Goal: Transaction & Acquisition: Subscribe to service/newsletter

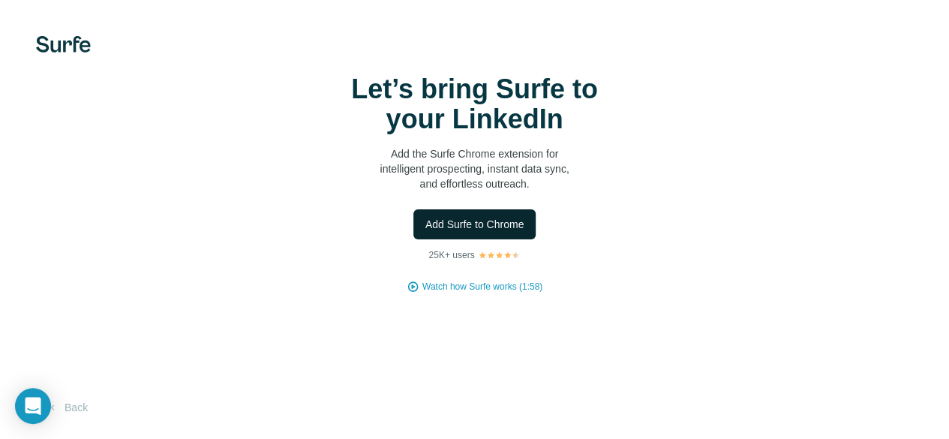
click at [425, 232] on span "Add Surfe to Chrome" at bounding box center [474, 224] width 99 height 15
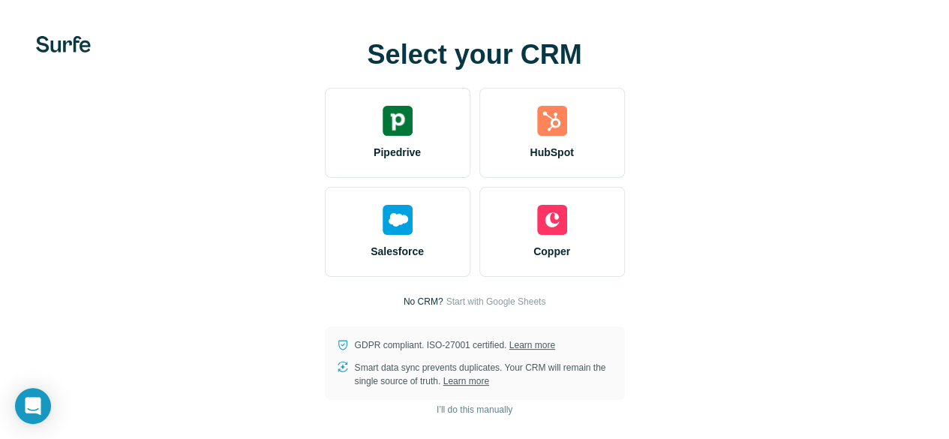
click at [0, 0] on video at bounding box center [0, 0] width 0 height 0
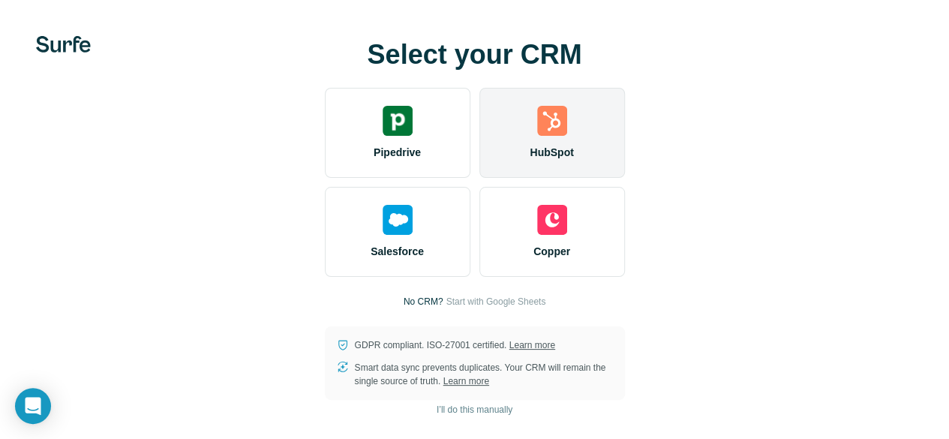
click at [530, 160] on span "HubSpot" at bounding box center [552, 152] width 44 height 15
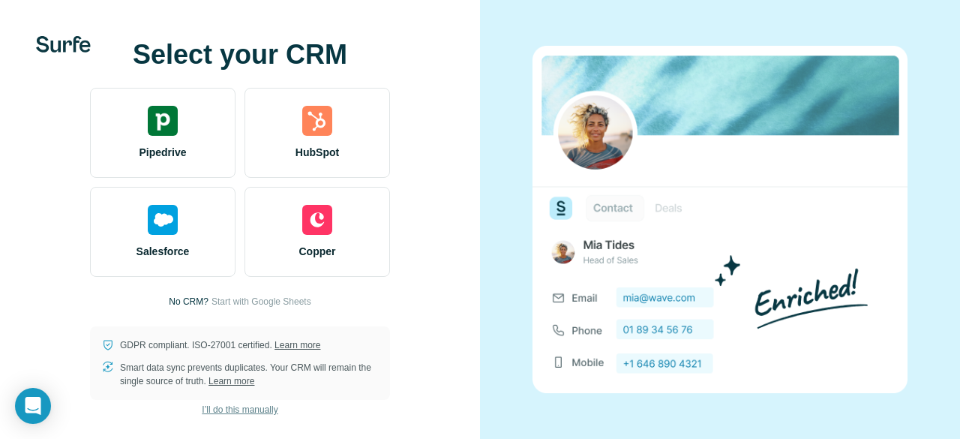
click at [264, 413] on span "I’ll do this manually" at bounding box center [240, 410] width 76 height 14
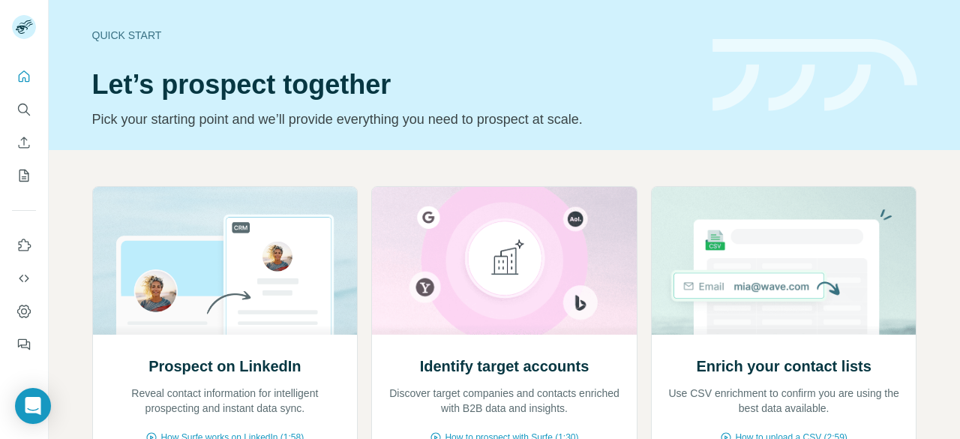
click at [774, 171] on div "Prospect on LinkedIn Reveal contact information for intelligent prospecting and…" at bounding box center [504, 390] width 911 height 481
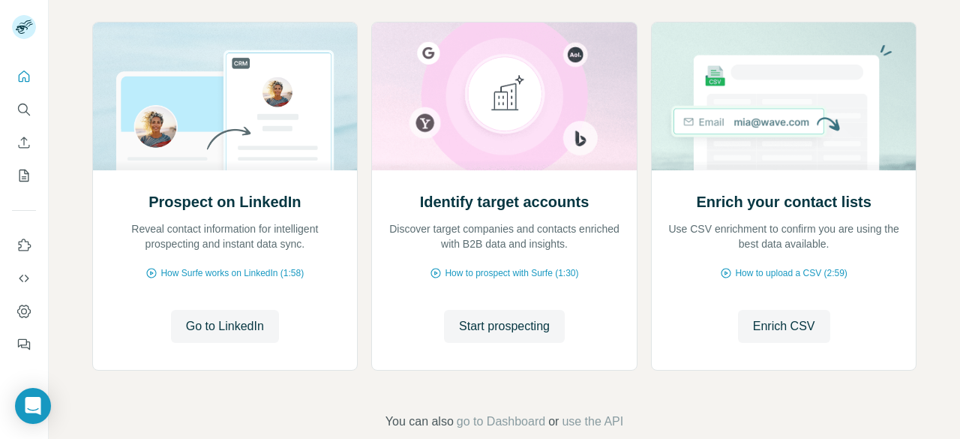
scroll to position [192, 0]
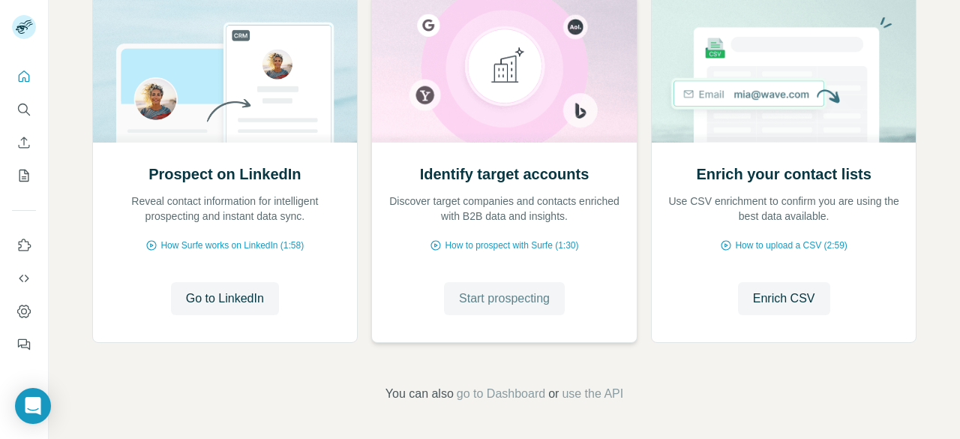
click at [503, 310] on button "Start prospecting" at bounding box center [504, 298] width 121 height 33
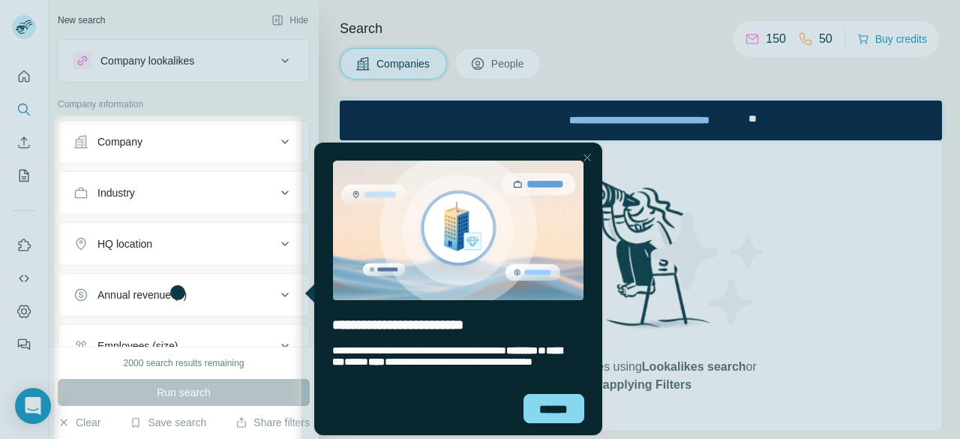
click at [581, 158] on div at bounding box center [587, 158] width 18 height 18
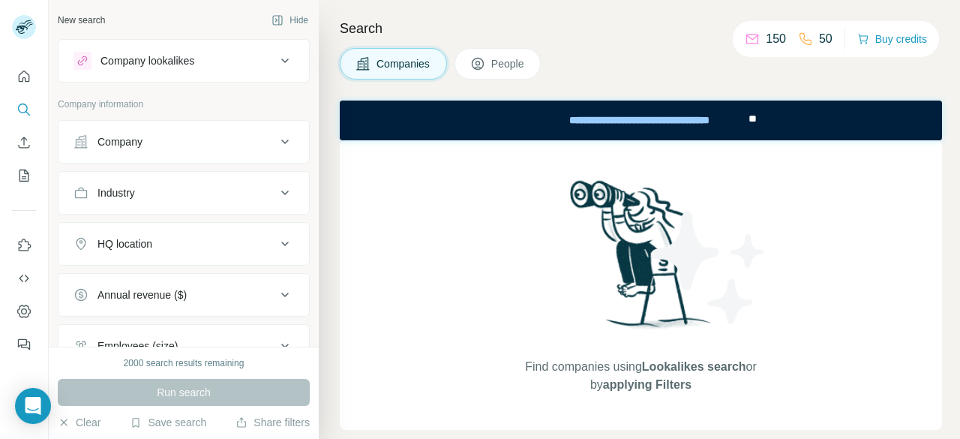
click at [276, 143] on icon at bounding box center [285, 142] width 18 height 18
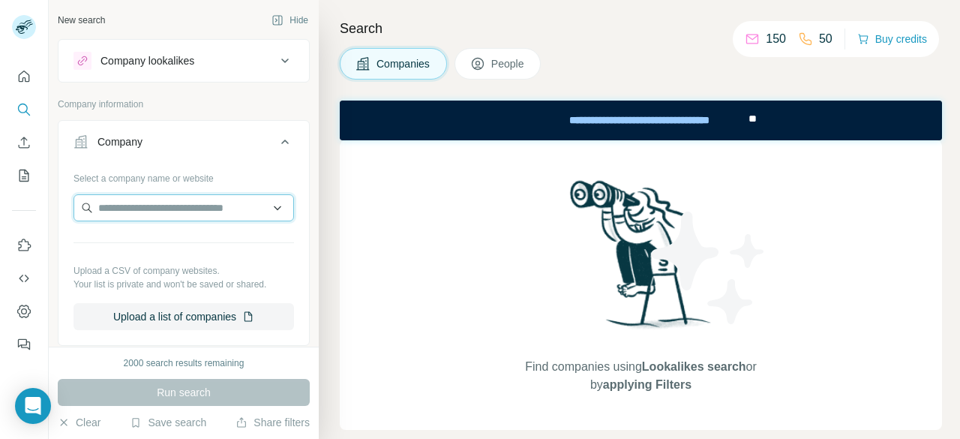
click at [193, 203] on input "text" at bounding box center [184, 207] width 221 height 27
paste input "**********"
type input "**********"
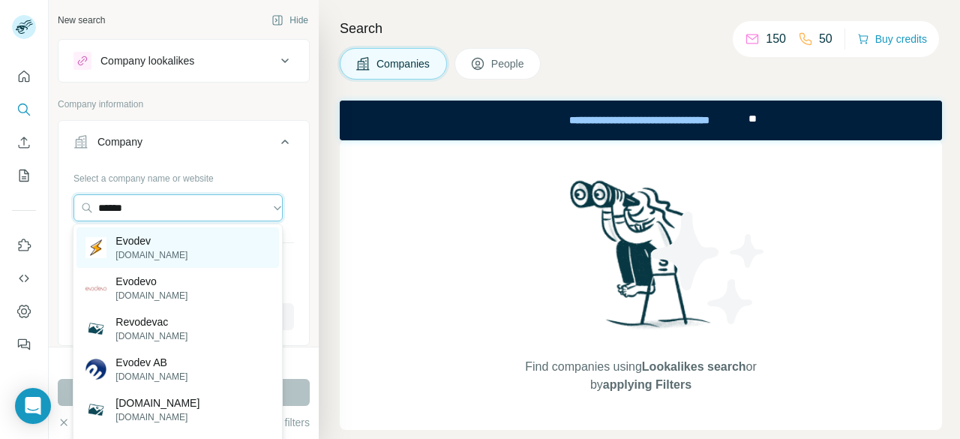
type input "******"
click at [183, 246] on div "Evodev [DOMAIN_NAME]" at bounding box center [178, 247] width 202 height 41
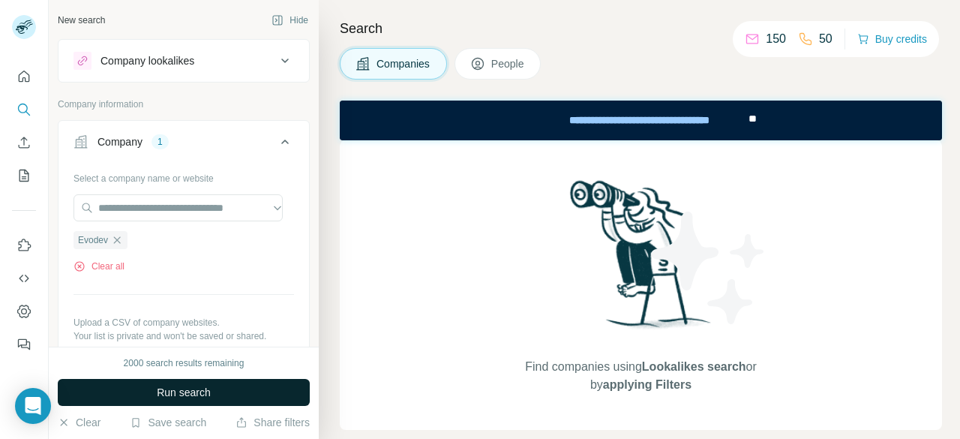
click at [245, 388] on button "Run search" at bounding box center [184, 392] width 252 height 27
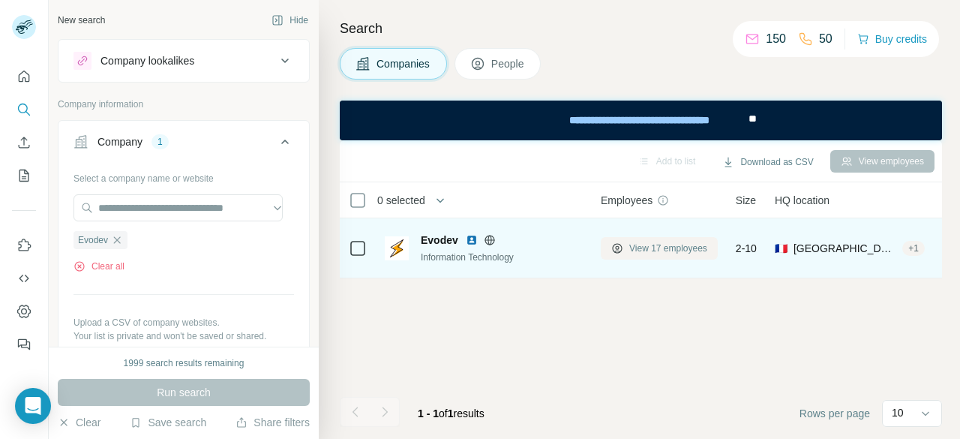
click at [672, 250] on span "View 17 employees" at bounding box center [668, 249] width 78 height 14
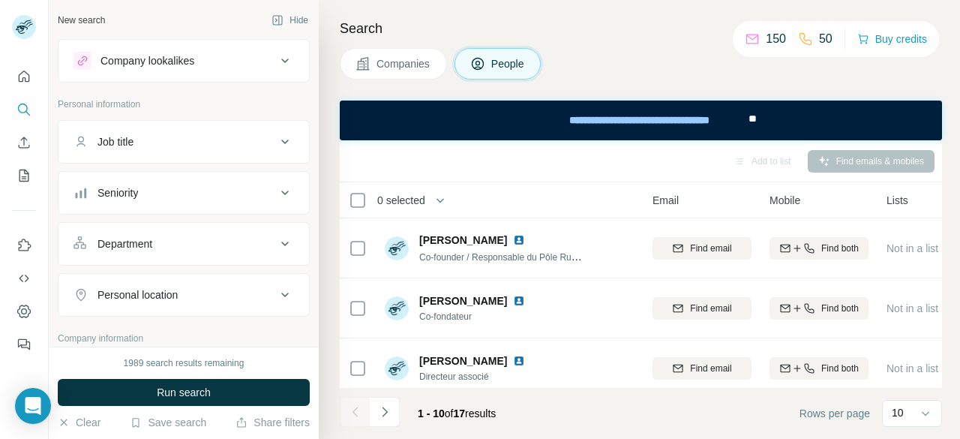
scroll to position [0, 117]
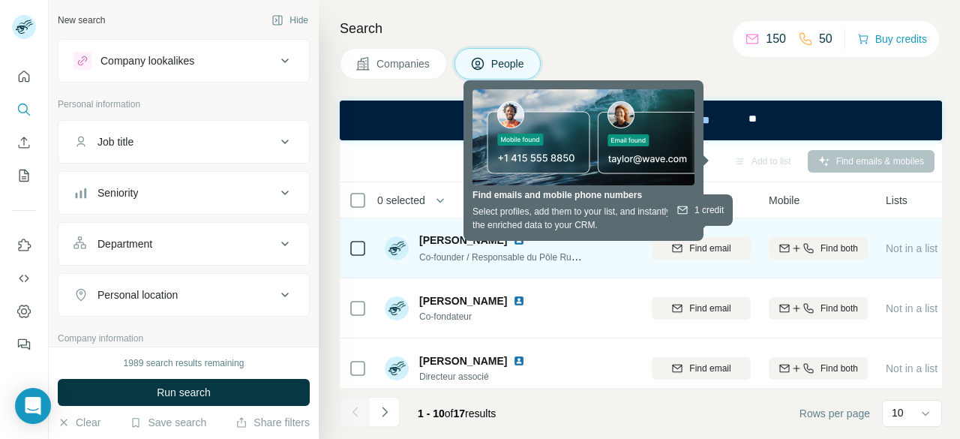
click at [692, 256] on button "Find email" at bounding box center [701, 248] width 99 height 23
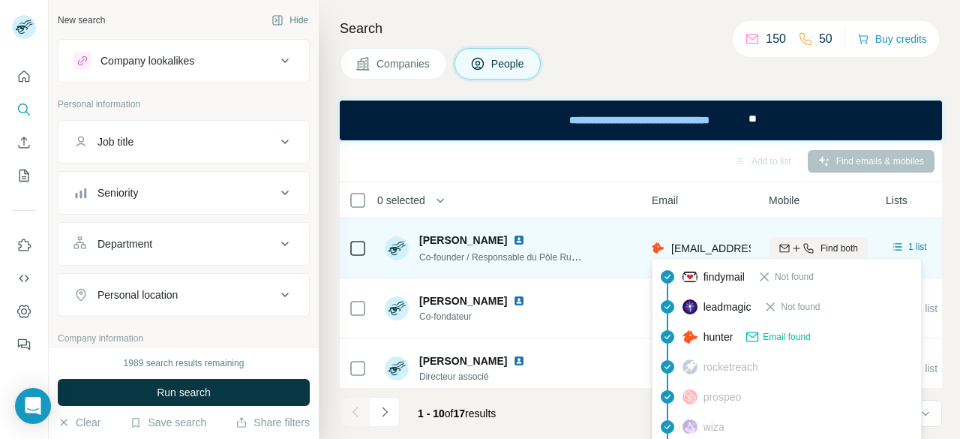
click at [758, 338] on icon at bounding box center [752, 337] width 12 height 10
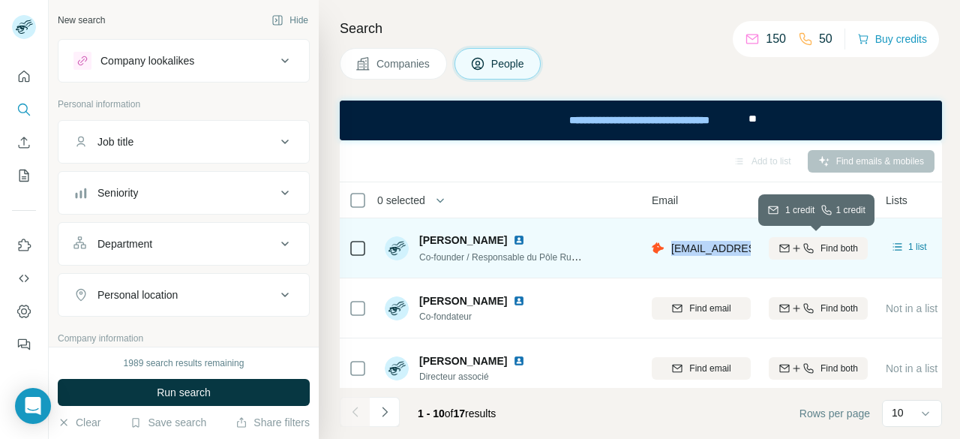
drag, startPoint x: 671, startPoint y: 248, endPoint x: 776, endPoint y: 250, distance: 105.8
click at [0, 0] on tr "[PERSON_NAME] Co-founder / Responsable du Pôle Run - Supports & Evolutions [PER…" at bounding box center [0, 0] width 0 height 0
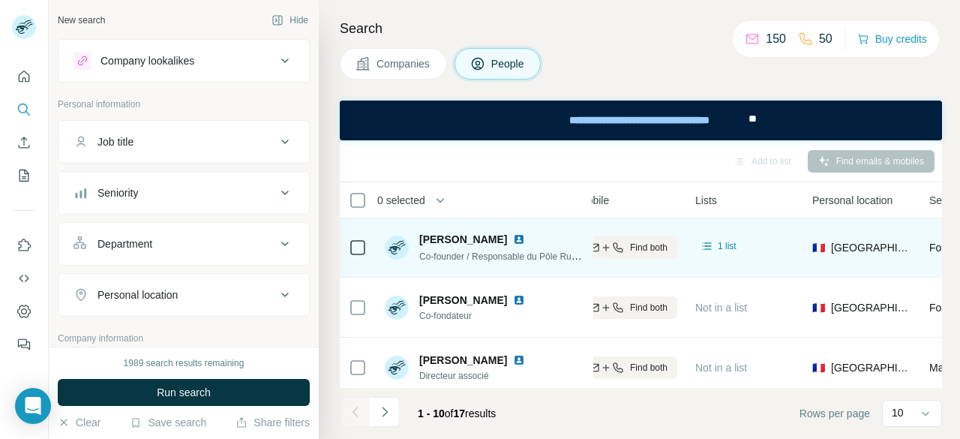
scroll to position [1, 308]
click at [657, 246] on span "Find both" at bounding box center [649, 248] width 38 height 14
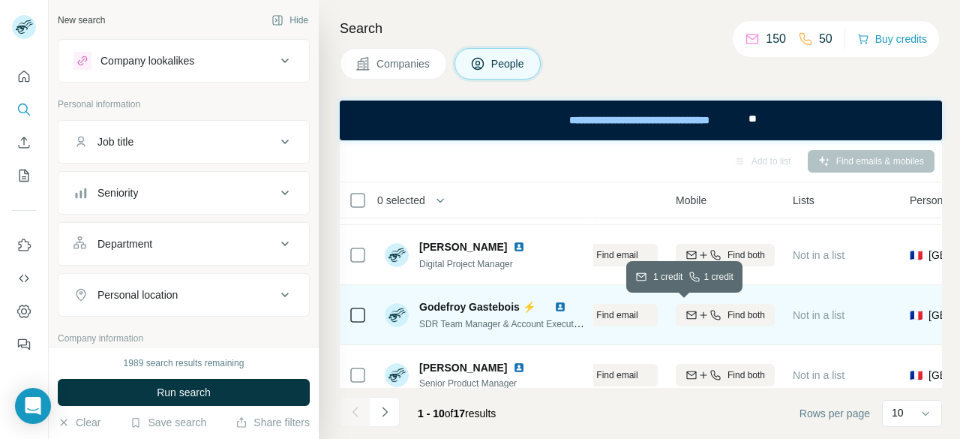
scroll to position [173, 0]
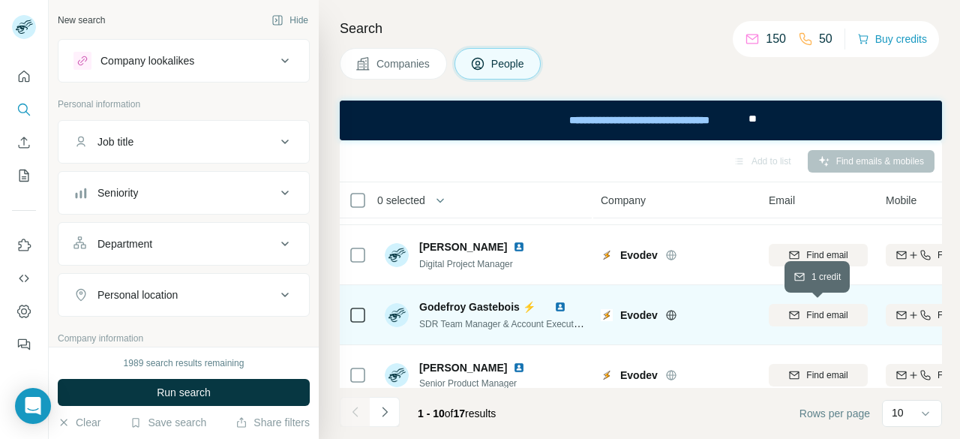
click at [813, 318] on span "Find email" at bounding box center [826, 315] width 41 height 14
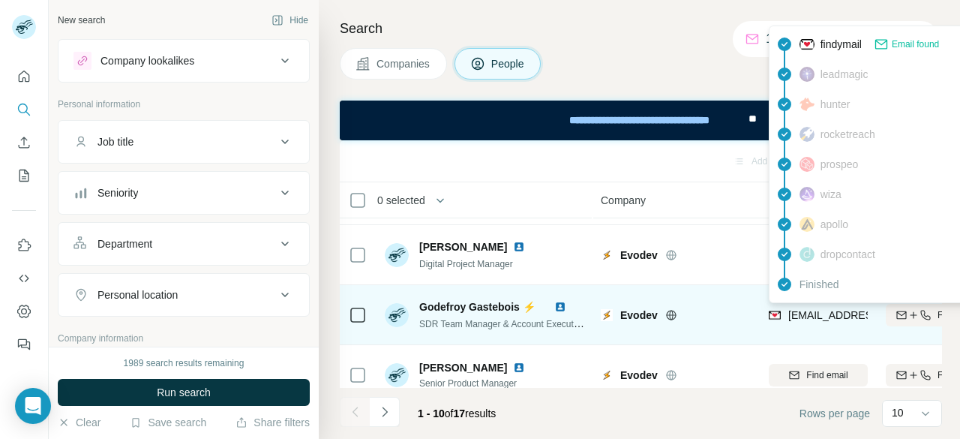
click at [895, 43] on div "Email found" at bounding box center [906, 44] width 65 height 15
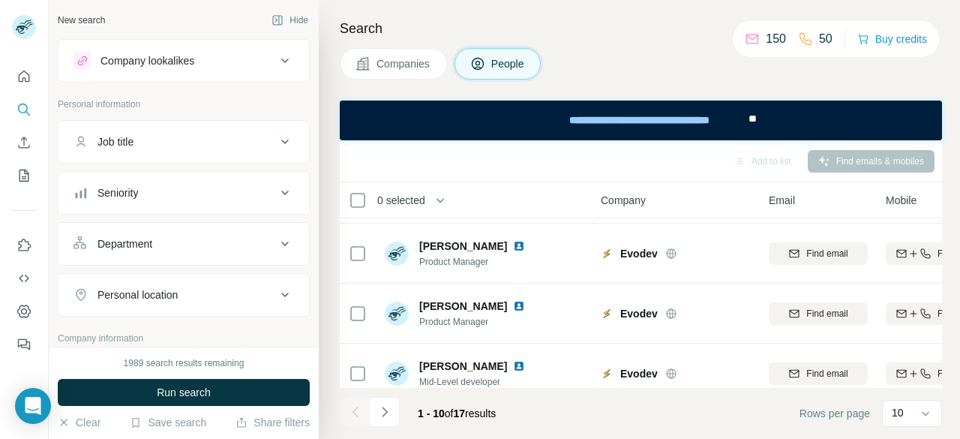
scroll to position [417, 0]
click at [247, 63] on div "Company lookalikes" at bounding box center [175, 61] width 203 height 18
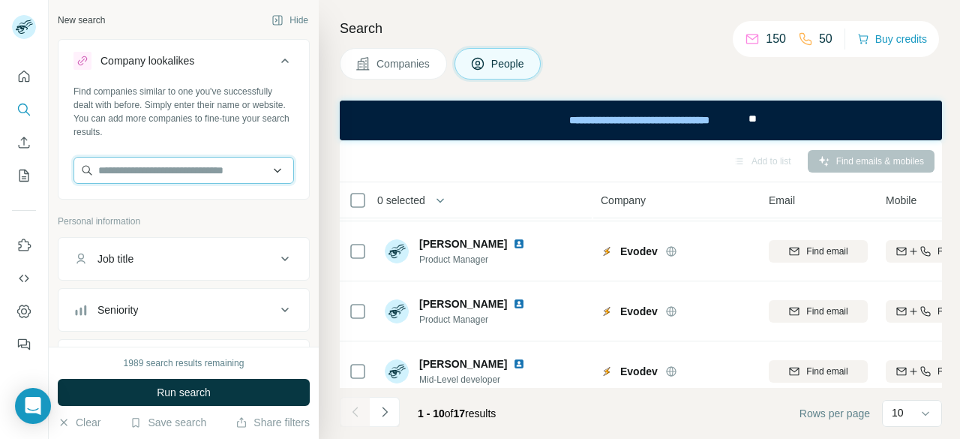
click at [229, 167] on input "text" at bounding box center [184, 170] width 221 height 27
paste input "*********"
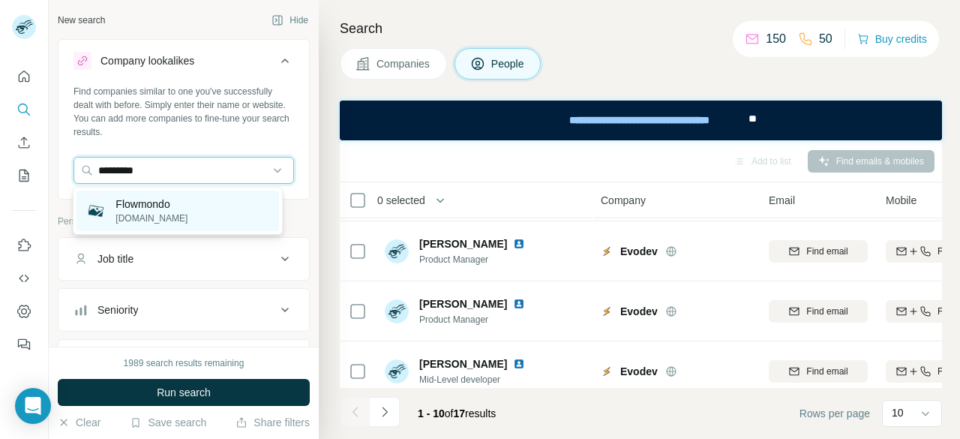
type input "*********"
click at [207, 212] on div "Flowmondo [DOMAIN_NAME]" at bounding box center [178, 211] width 202 height 41
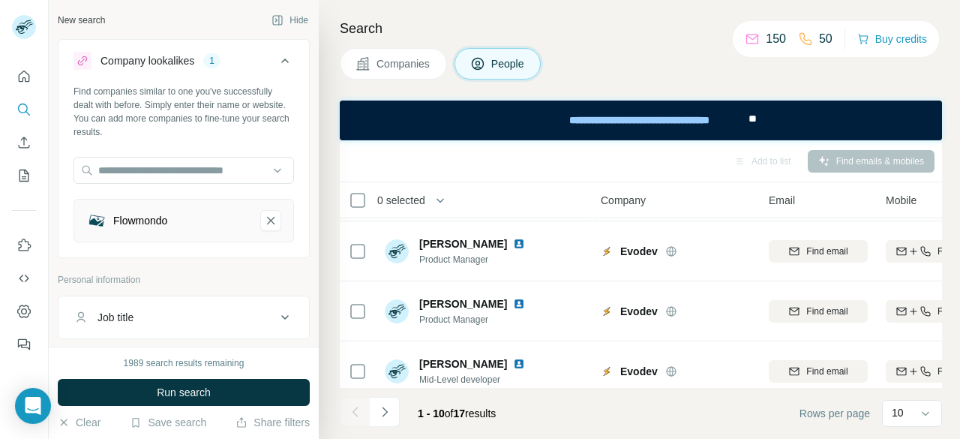
click at [202, 221] on div "Flowmondo" at bounding box center [167, 220] width 162 height 21
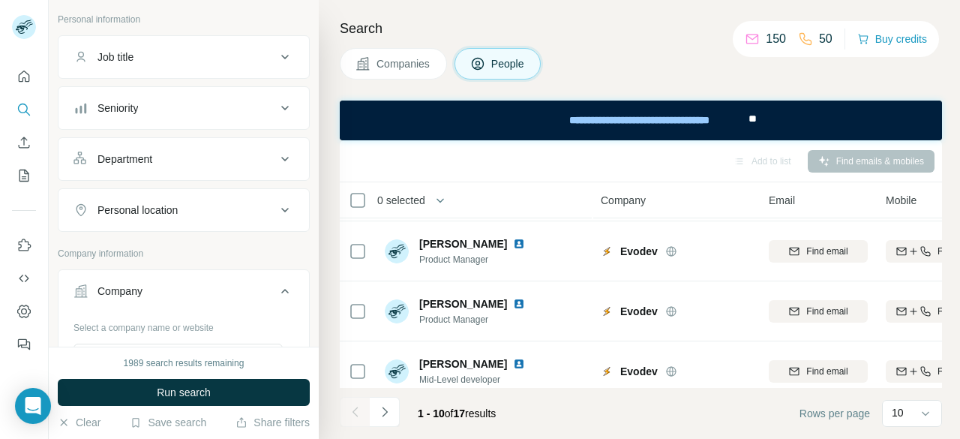
scroll to position [272, 0]
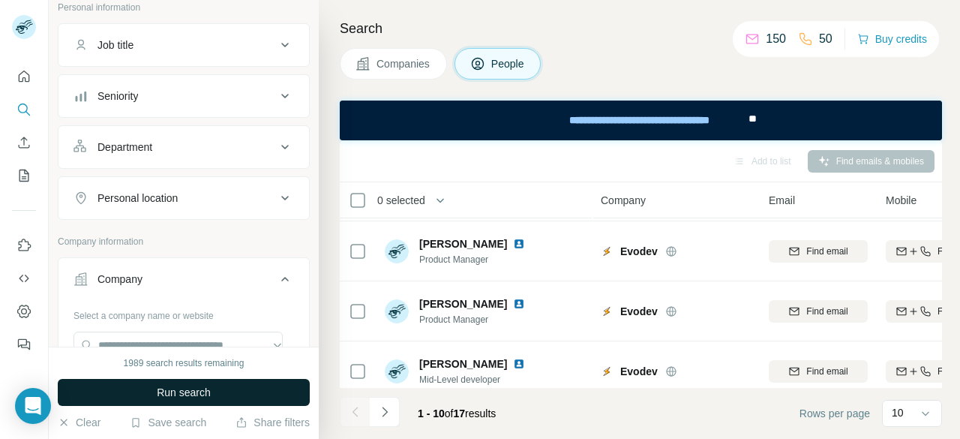
click at [225, 398] on button "Run search" at bounding box center [184, 392] width 252 height 27
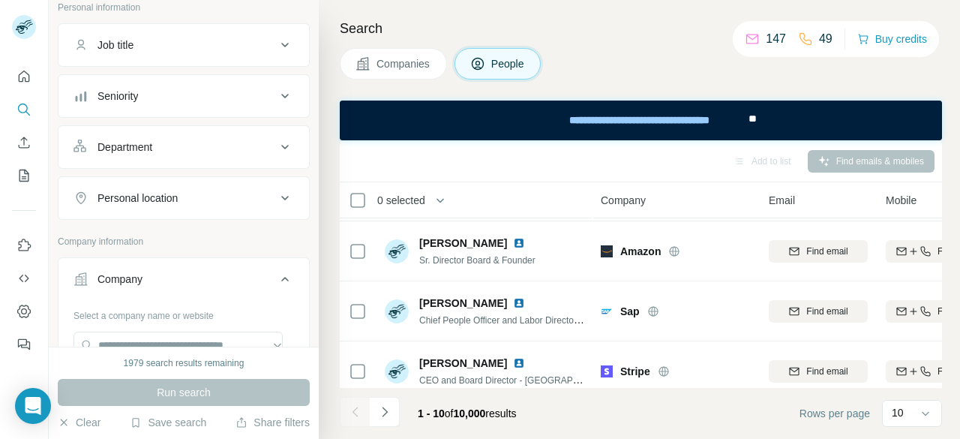
scroll to position [0, 0]
